Goal: Find specific page/section: Find specific page/section

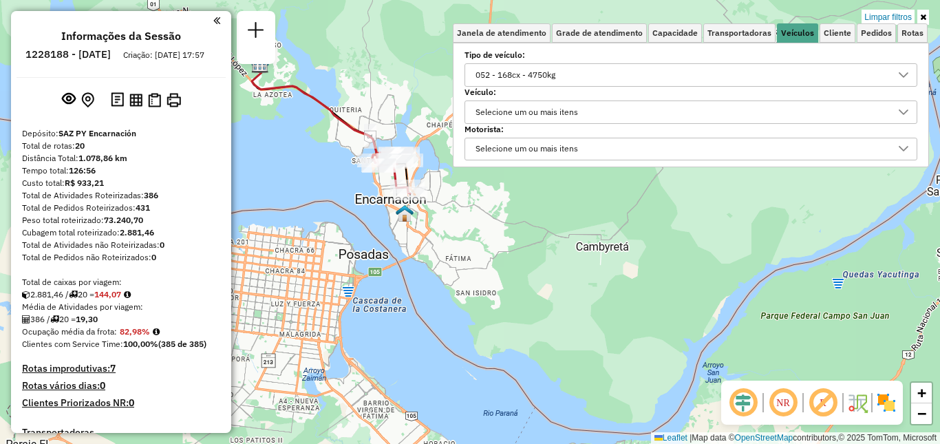
scroll to position [8, 48]
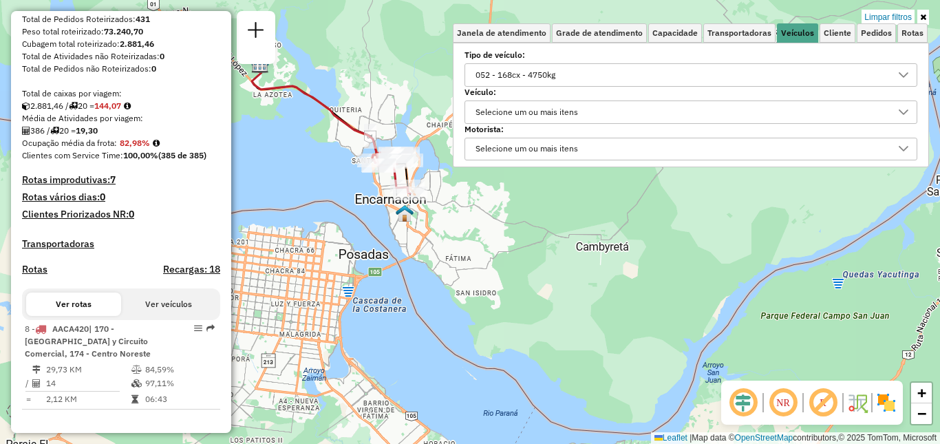
click at [676, 70] on div "052 - 168cx - 4750kg" at bounding box center [681, 75] width 420 height 22
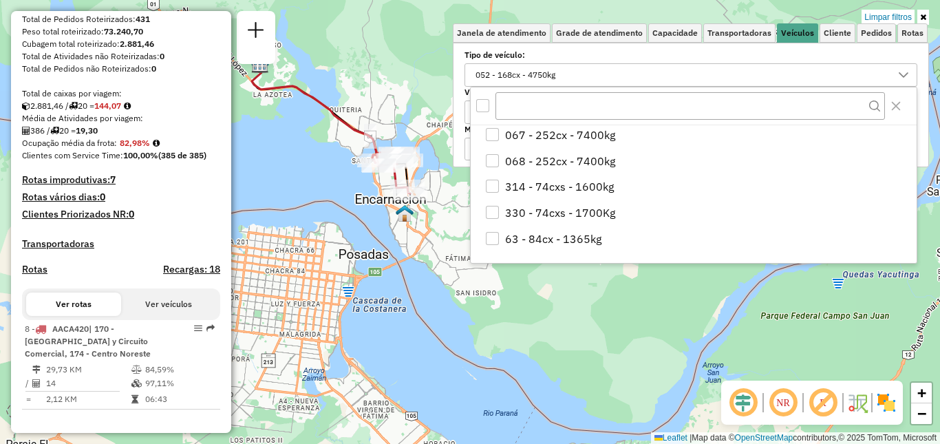
scroll to position [0, 0]
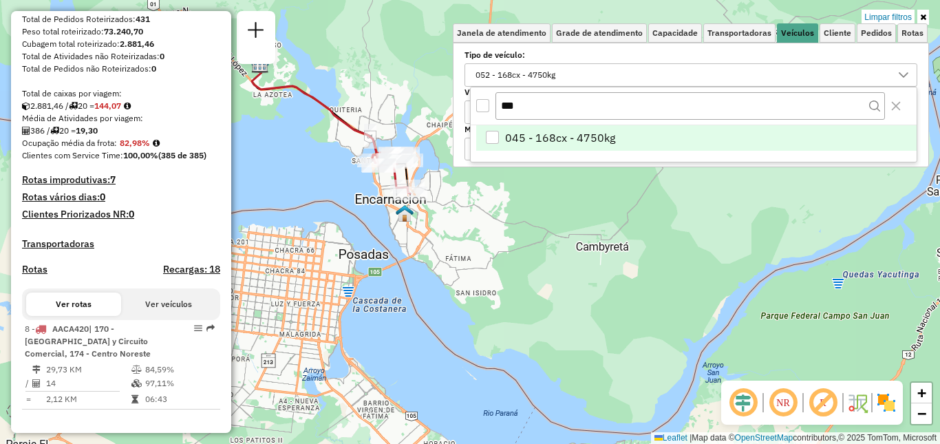
type input "***"
click at [727, 136] on li "045 - 168cx - 4750kg" at bounding box center [696, 138] width 441 height 26
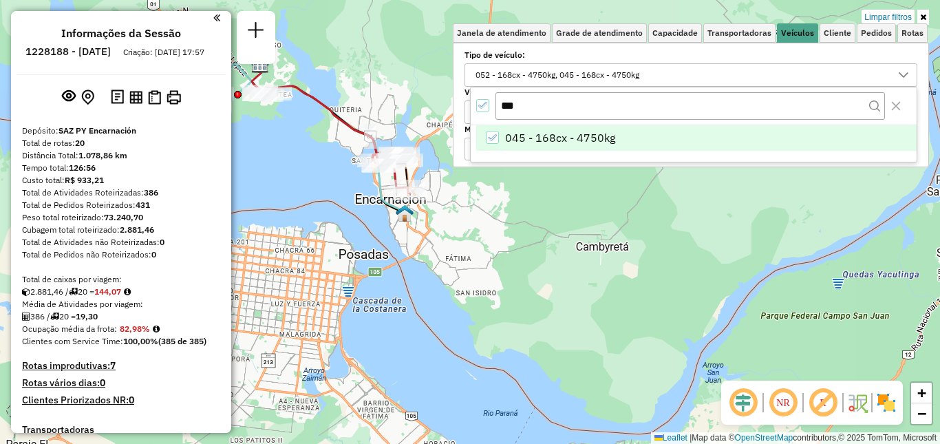
scroll to position [278, 0]
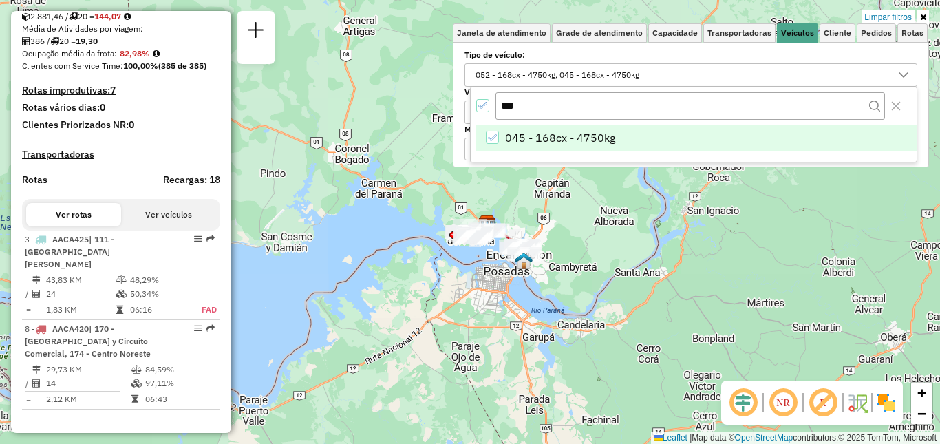
click at [581, 251] on div "Limpar filtros Janela de atendimento Grade de atendimento Capacidade Transporta…" at bounding box center [470, 222] width 940 height 444
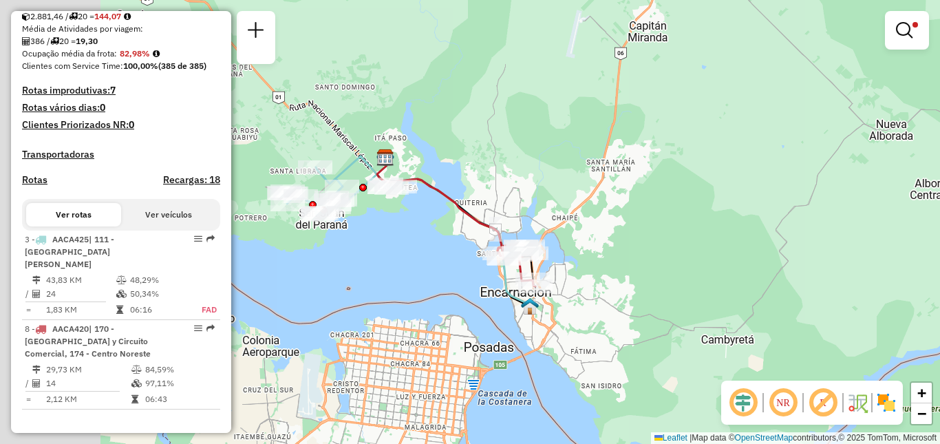
drag, startPoint x: 541, startPoint y: 246, endPoint x: 573, endPoint y: 244, distance: 32.4
click at [573, 244] on div "Limpar filtros Janela de atendimento Grade de atendimento Capacidade Transporta…" at bounding box center [470, 222] width 940 height 444
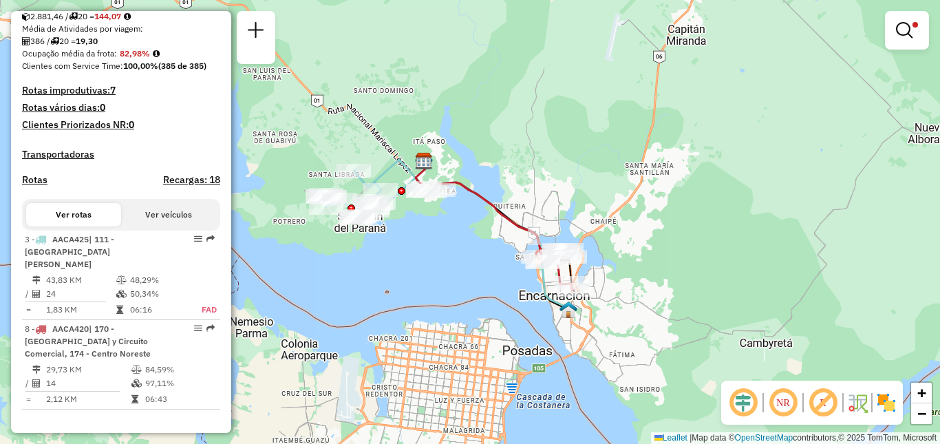
drag, startPoint x: 532, startPoint y: 173, endPoint x: 542, endPoint y: 173, distance: 9.6
click at [542, 173] on div "Limpar filtros Janela de atendimento Grade de atendimento Capacidade Transporta…" at bounding box center [470, 222] width 940 height 444
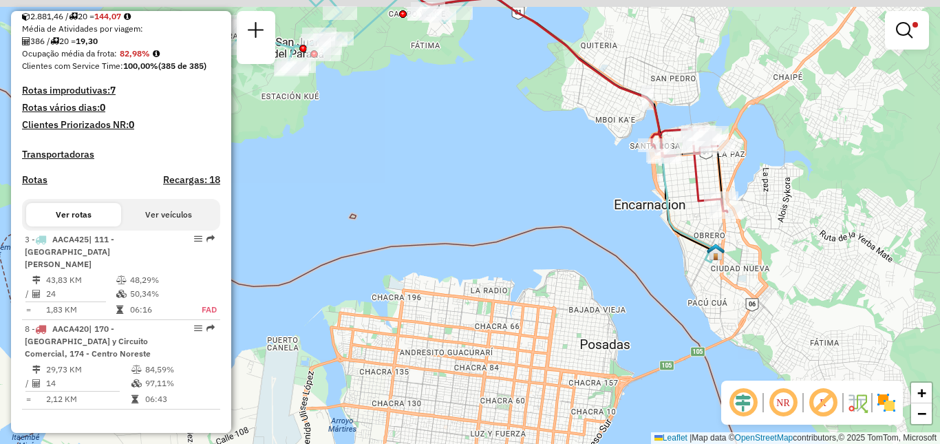
drag, startPoint x: 530, startPoint y: 185, endPoint x: 564, endPoint y: 244, distance: 68.1
click at [564, 244] on div "Limpar filtros Janela de atendimento Grade de atendimento Capacidade Transporta…" at bounding box center [470, 222] width 940 height 444
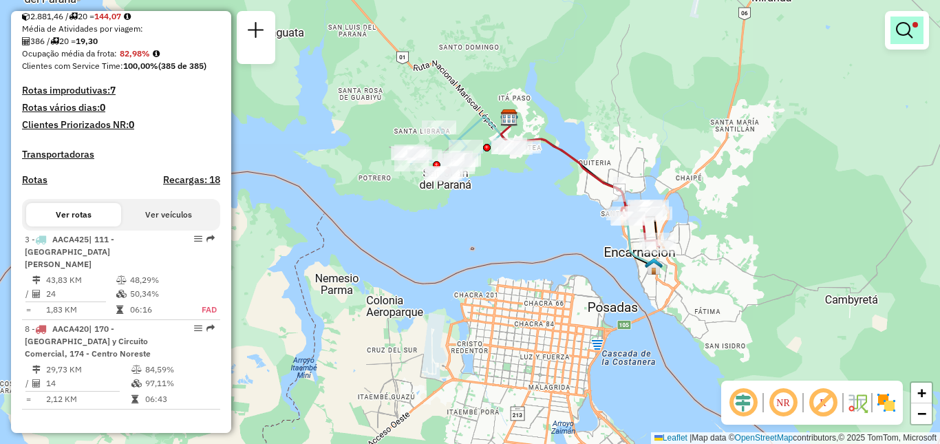
click at [904, 29] on em at bounding box center [904, 30] width 17 height 17
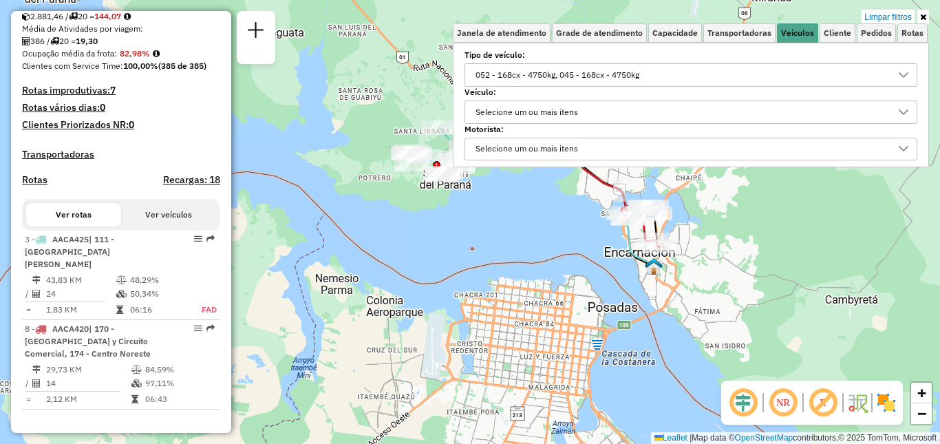
click at [708, 86] on div "052 - 168cx - 4750kg, 045 - 168cx - 4750kg" at bounding box center [691, 74] width 453 height 23
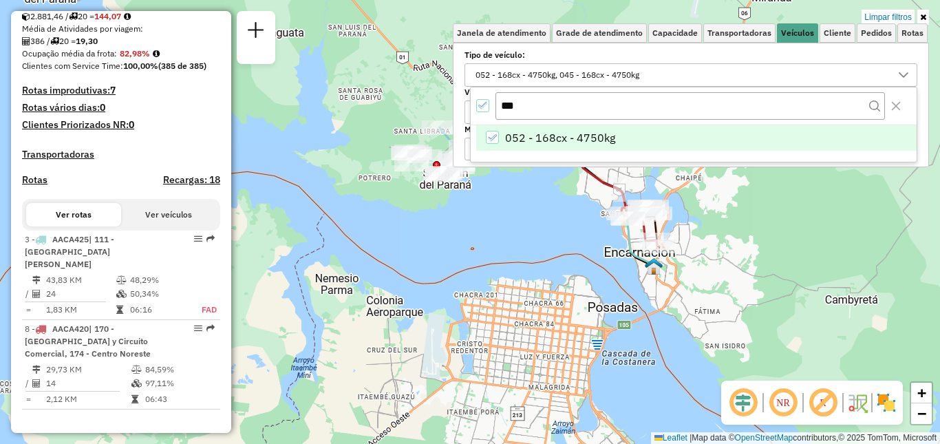
type input "***"
click at [596, 139] on span "052 - 168cx - 4750kg" at bounding box center [560, 137] width 110 height 17
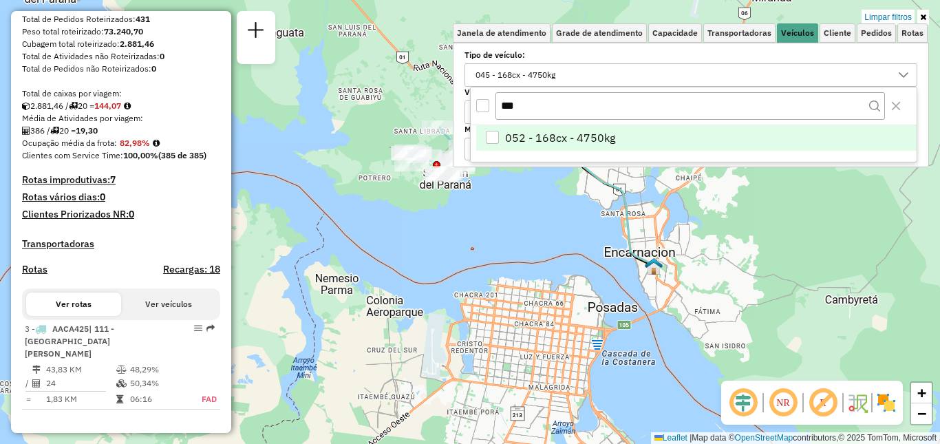
click at [545, 233] on div "Limpar filtros Janela de atendimento Grade de atendimento Capacidade Transporta…" at bounding box center [470, 222] width 940 height 444
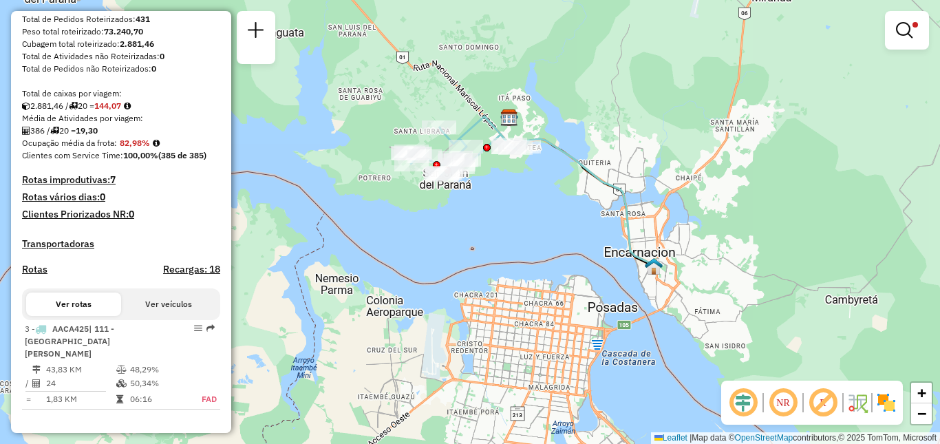
drag, startPoint x: 569, startPoint y: 216, endPoint x: 565, endPoint y: 290, distance: 73.8
click at [565, 290] on div "Limpar filtros Janela de atendimento Grade de atendimento Capacidade Transporta…" at bounding box center [470, 222] width 940 height 444
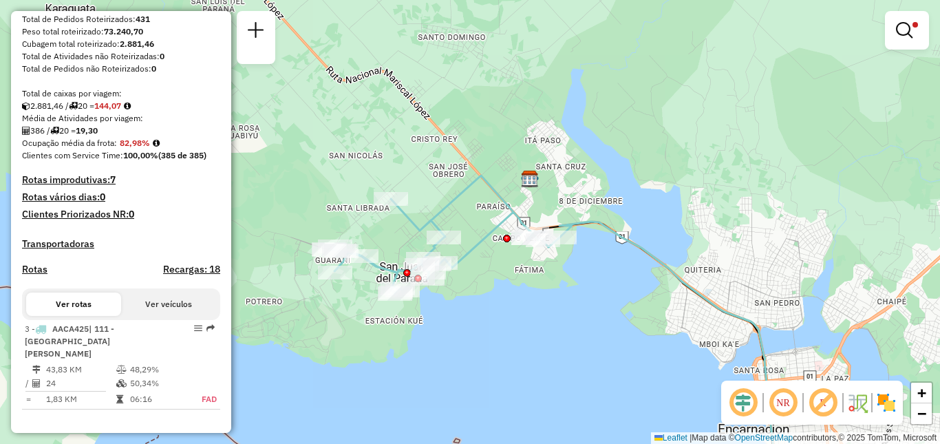
drag, startPoint x: 604, startPoint y: 269, endPoint x: 635, endPoint y: 263, distance: 30.8
click at [626, 265] on div "Limpar filtros Janela de atendimento Grade de atendimento Capacidade Transporta…" at bounding box center [470, 222] width 940 height 444
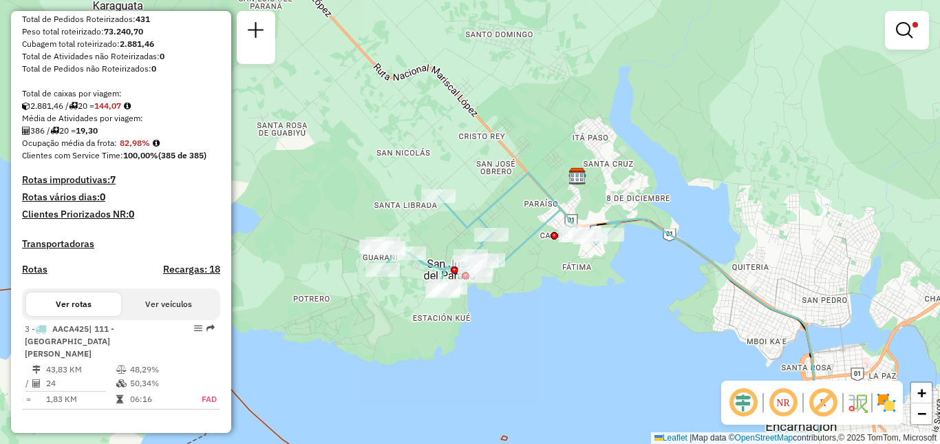
click at [696, 328] on div "Limpar filtros Janela de atendimento Grade de atendimento Capacidade Transporta…" at bounding box center [470, 222] width 940 height 444
